Goal: Book appointment/travel/reservation

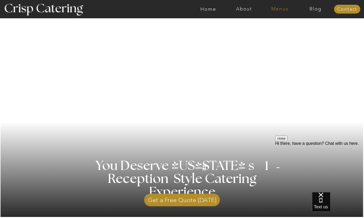
click at [285, 10] on nav "Menus" at bounding box center [280, 9] width 36 height 5
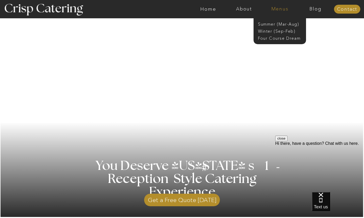
click at [279, 10] on nav "Menus" at bounding box center [280, 9] width 36 height 5
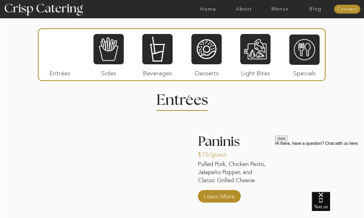
scroll to position [626, 0]
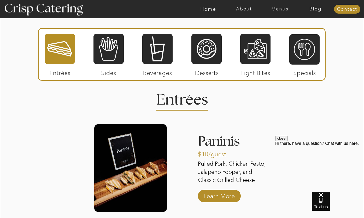
click at [208, 55] on div at bounding box center [206, 48] width 30 height 31
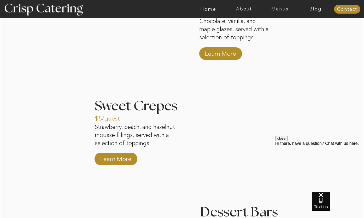
scroll to position [769, 0]
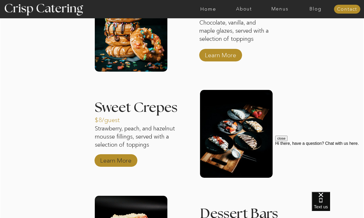
click at [114, 159] on p "Learn More" at bounding box center [115, 158] width 35 height 15
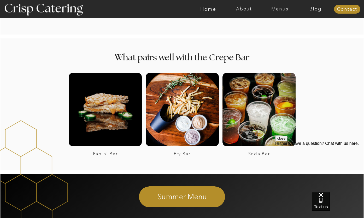
scroll to position [757, 0]
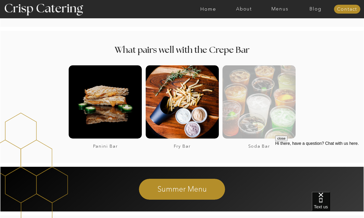
click at [235, 104] on div at bounding box center [258, 101] width 73 height 73
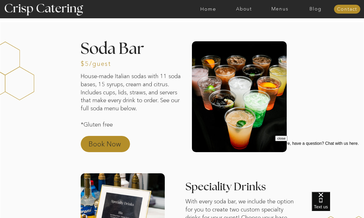
click at [112, 142] on p "Book Now" at bounding box center [111, 145] width 46 height 13
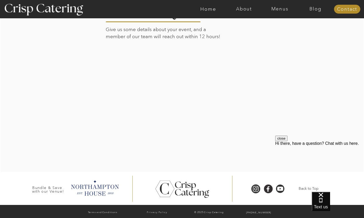
scroll to position [927, 0]
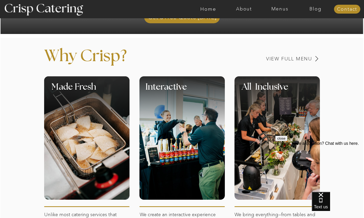
click at [172, 120] on div at bounding box center [181, 103] width 85 height 54
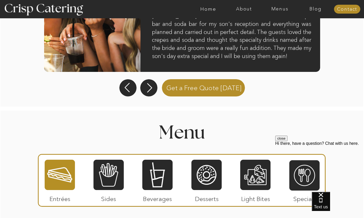
scroll to position [522, 0]
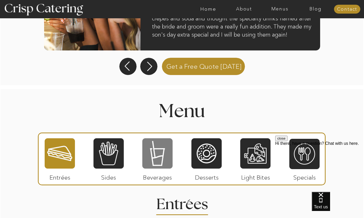
click at [171, 145] on div at bounding box center [157, 152] width 30 height 31
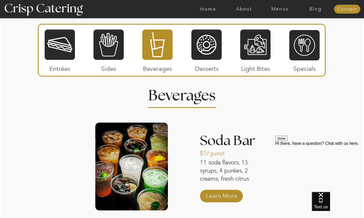
scroll to position [628, 0]
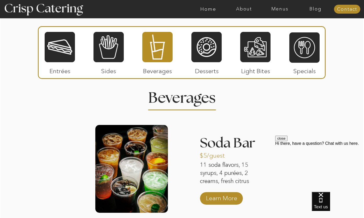
click at [210, 49] on div at bounding box center [206, 46] width 30 height 31
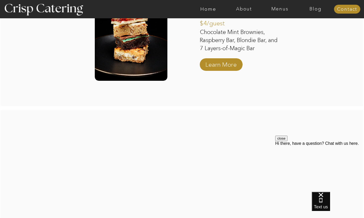
scroll to position [1071, 0]
